Goal: Task Accomplishment & Management: Manage account settings

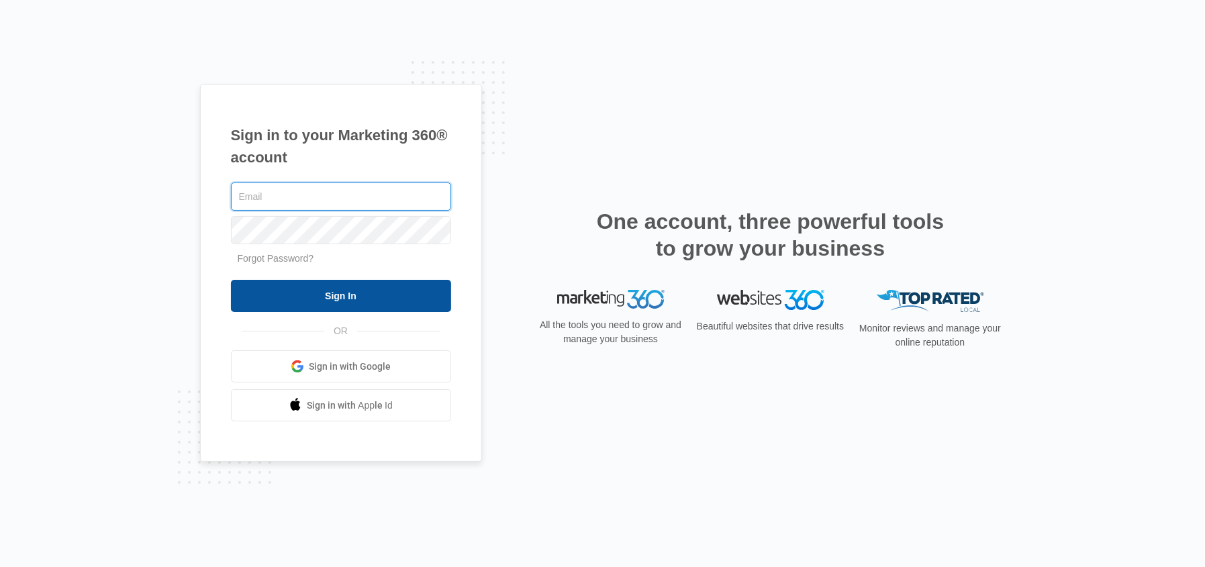
type input "[EMAIL_ADDRESS][DOMAIN_NAME]"
click at [348, 293] on input "Sign In" at bounding box center [341, 296] width 220 height 32
